Goal: Task Accomplishment & Management: Manage account settings

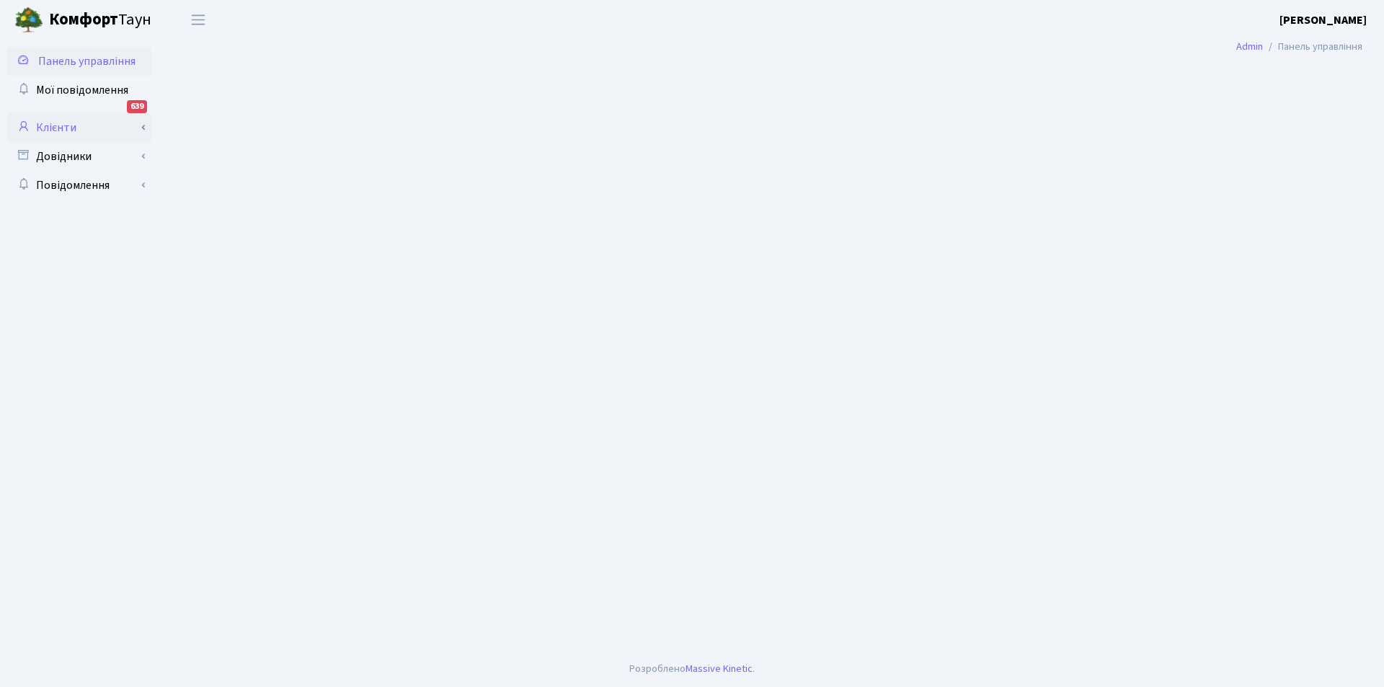
click at [52, 125] on link "Клієнти" at bounding box center [79, 127] width 144 height 29
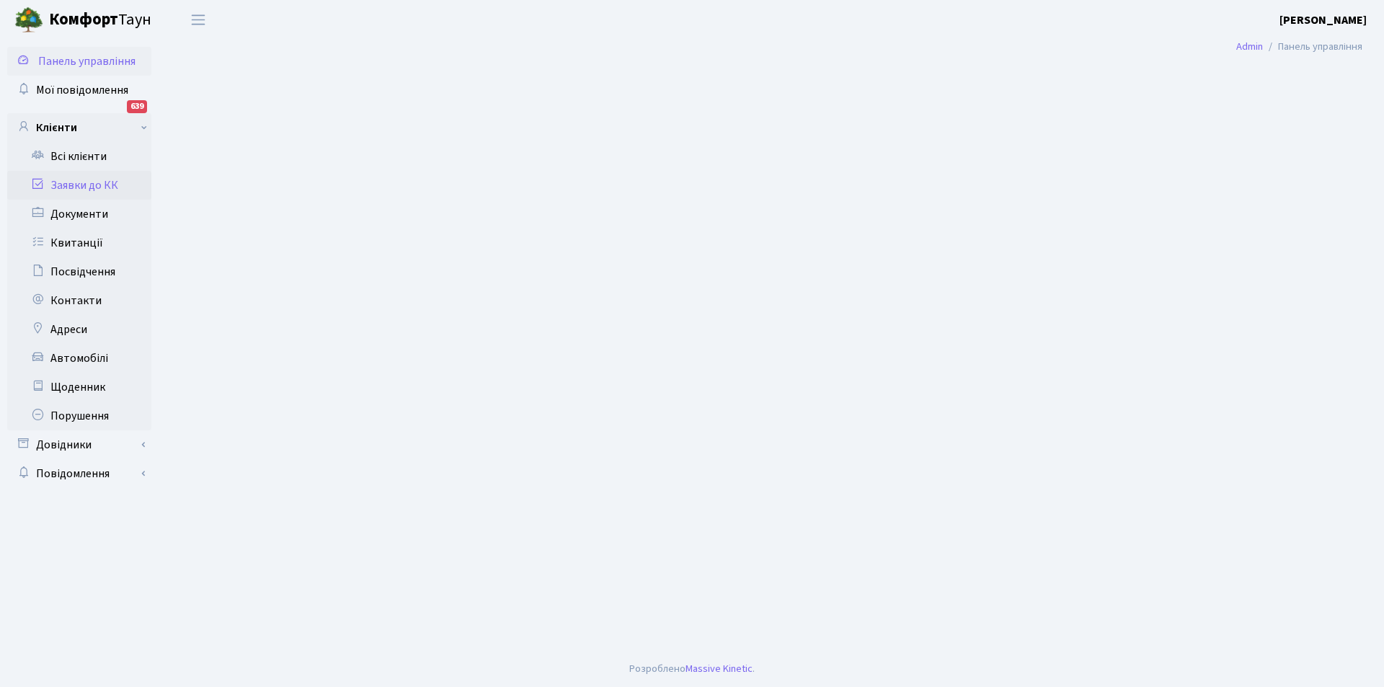
click at [70, 180] on link "Заявки до КК" at bounding box center [79, 185] width 144 height 29
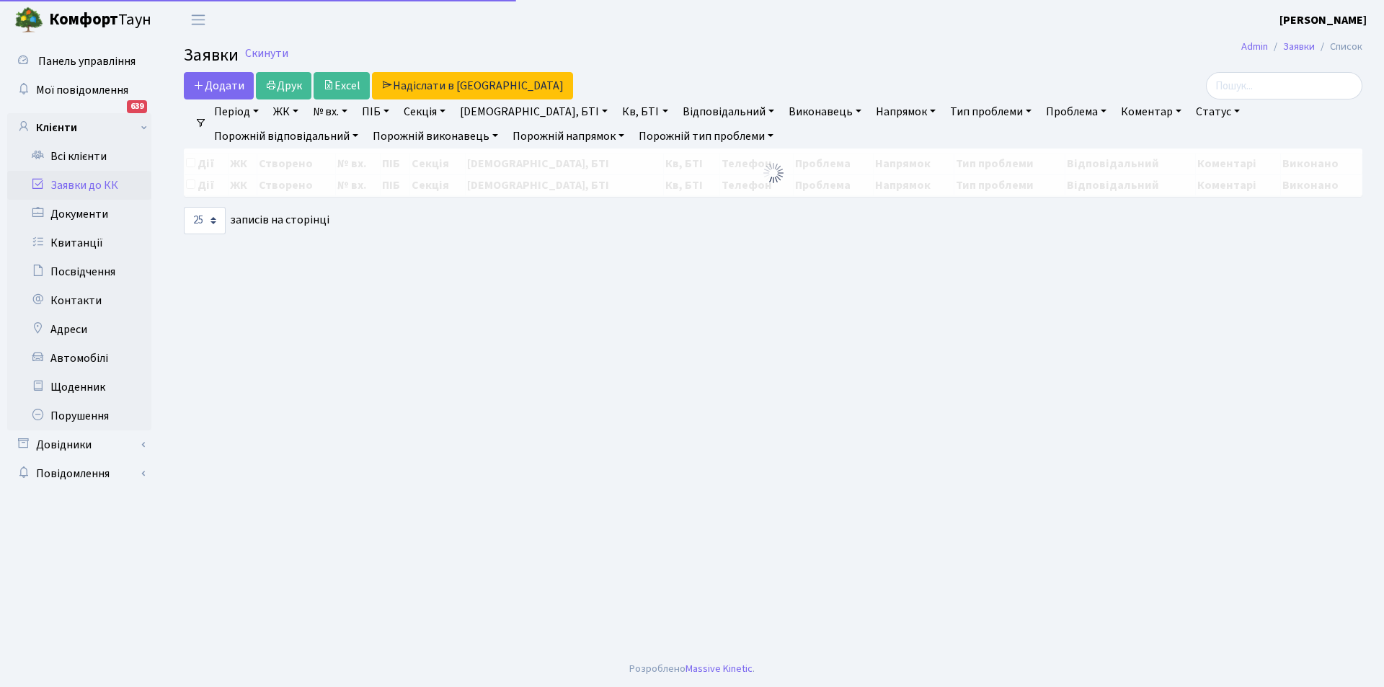
select select "25"
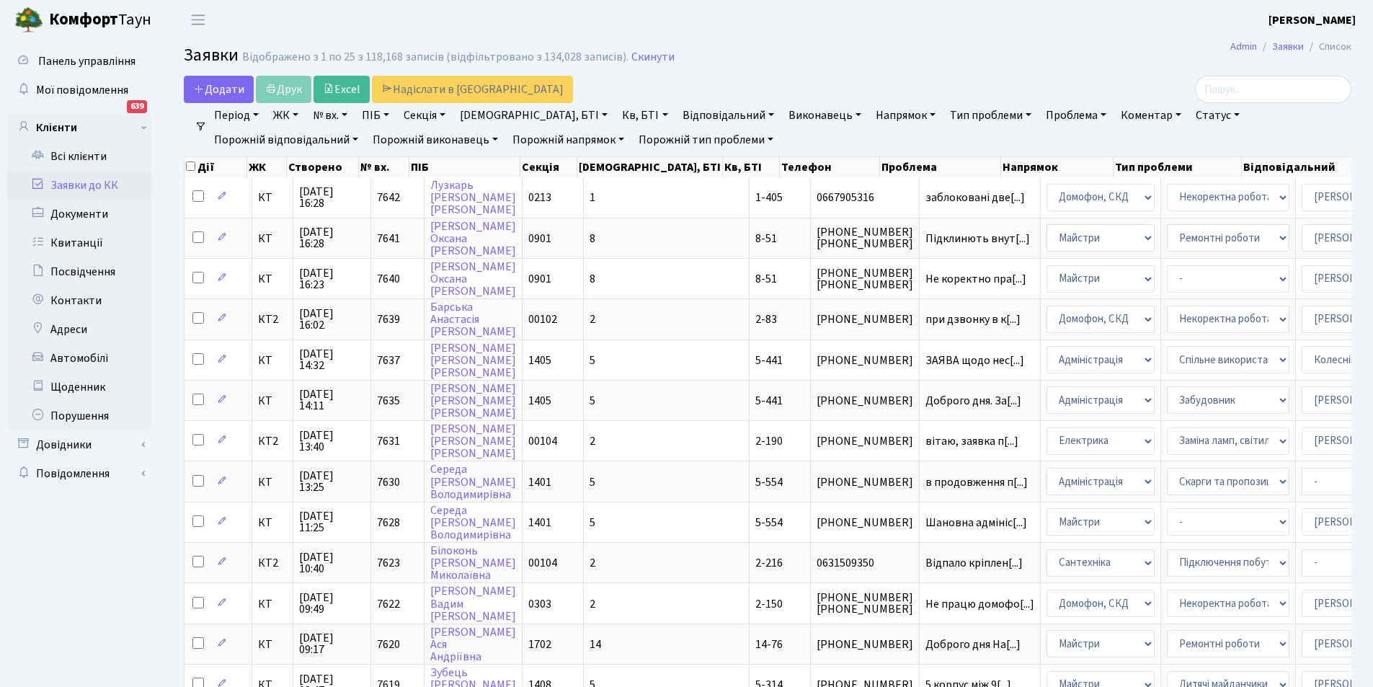
click at [616, 111] on link "Кв, БТІ" at bounding box center [644, 115] width 57 height 25
click at [617, 151] on input "text" at bounding box center [659, 143] width 84 height 27
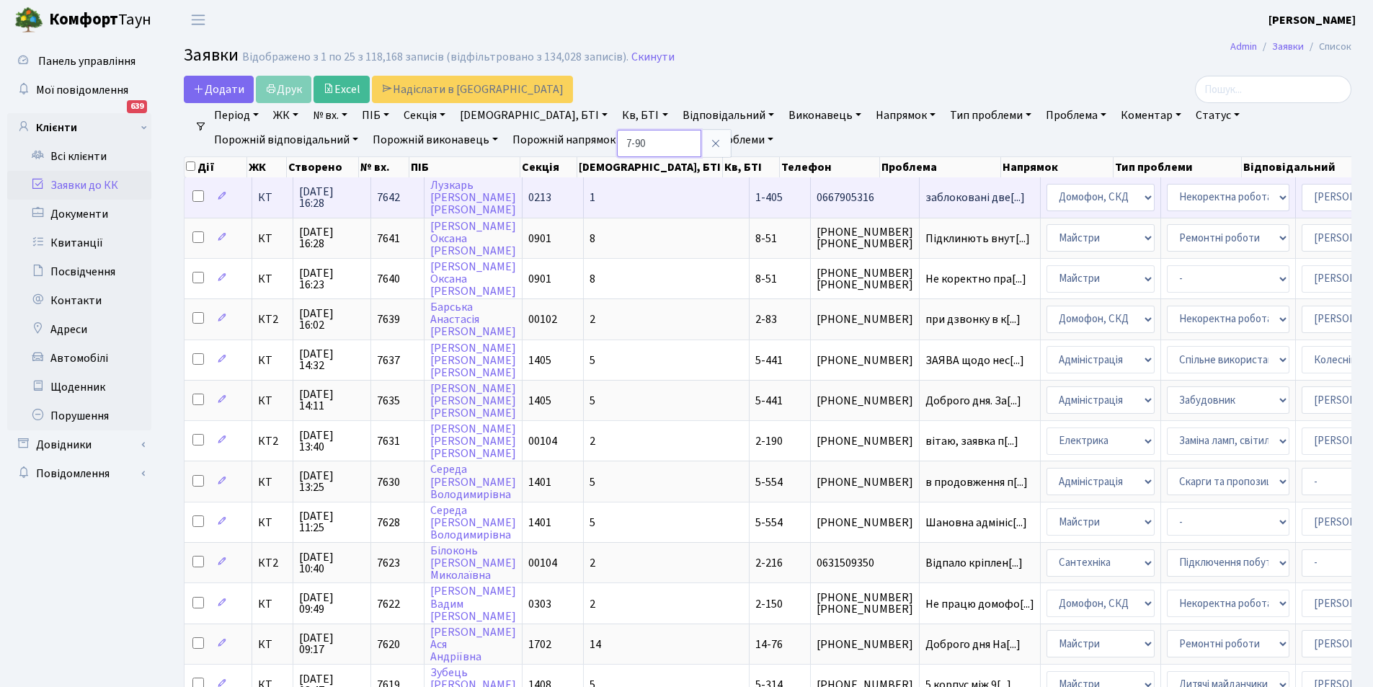
type input "7-90"
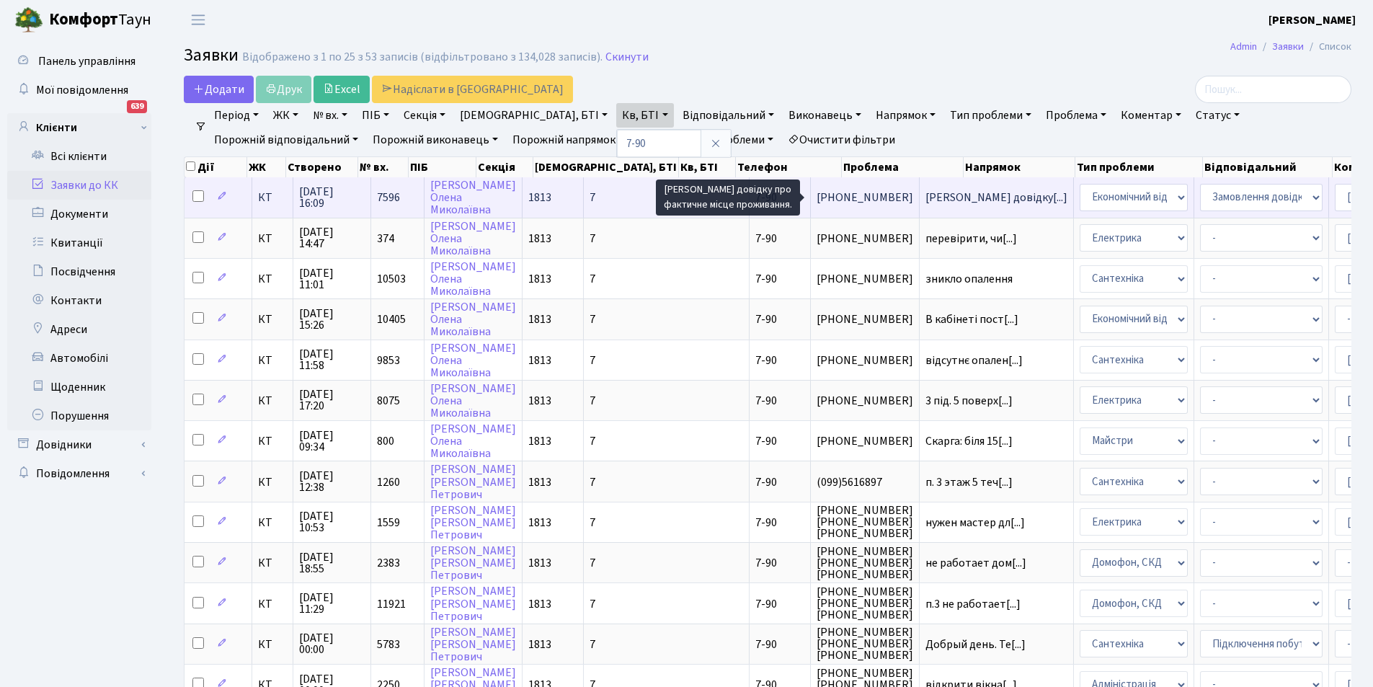
click at [925, 199] on span "[PERSON_NAME] довідку[...]" at bounding box center [996, 198] width 142 height 16
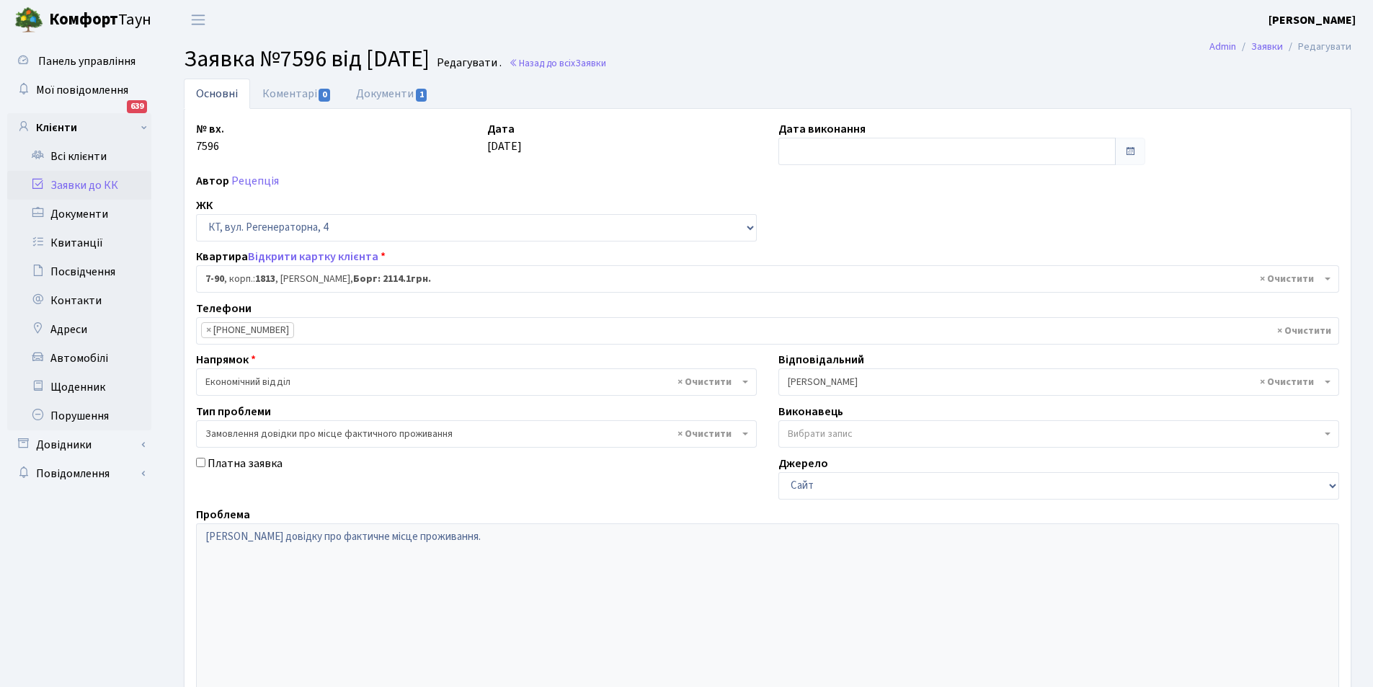
select select "5091"
select select "8"
